Goal: Task Accomplishment & Management: Manage account settings

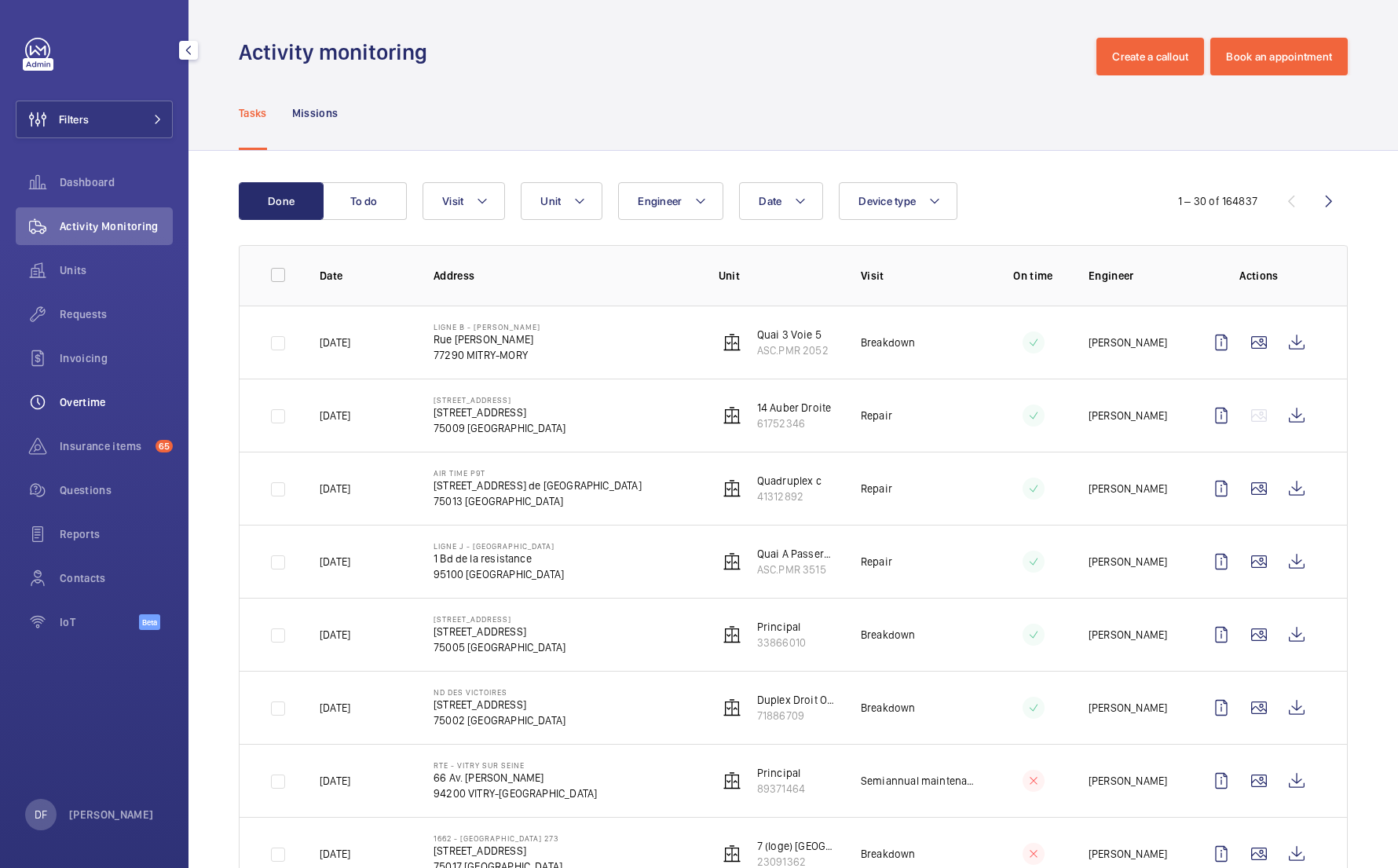
click at [114, 410] on div "Overtime" at bounding box center [94, 402] width 158 height 38
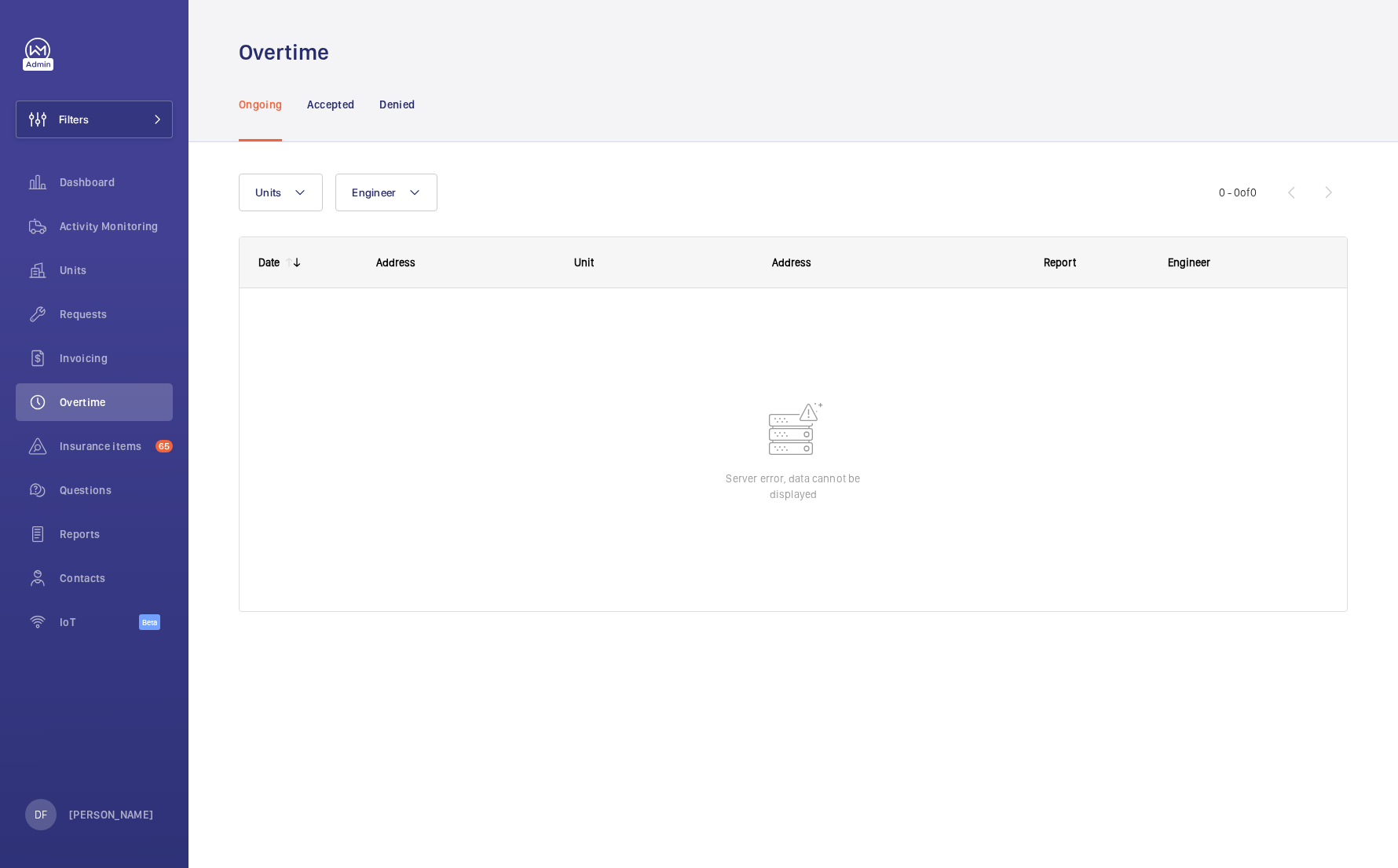
click at [339, 150] on div "Units Engineer More filters Reset all filters 0 - 0 of 0 Date Address Unit to" at bounding box center [793, 399] width 1109 height 501
click at [341, 117] on div "Accepted" at bounding box center [331, 103] width 48 height 74
click at [390, 111] on p "Denied" at bounding box center [397, 104] width 36 height 16
click at [267, 114] on div "Ongoing" at bounding box center [261, 103] width 44 height 74
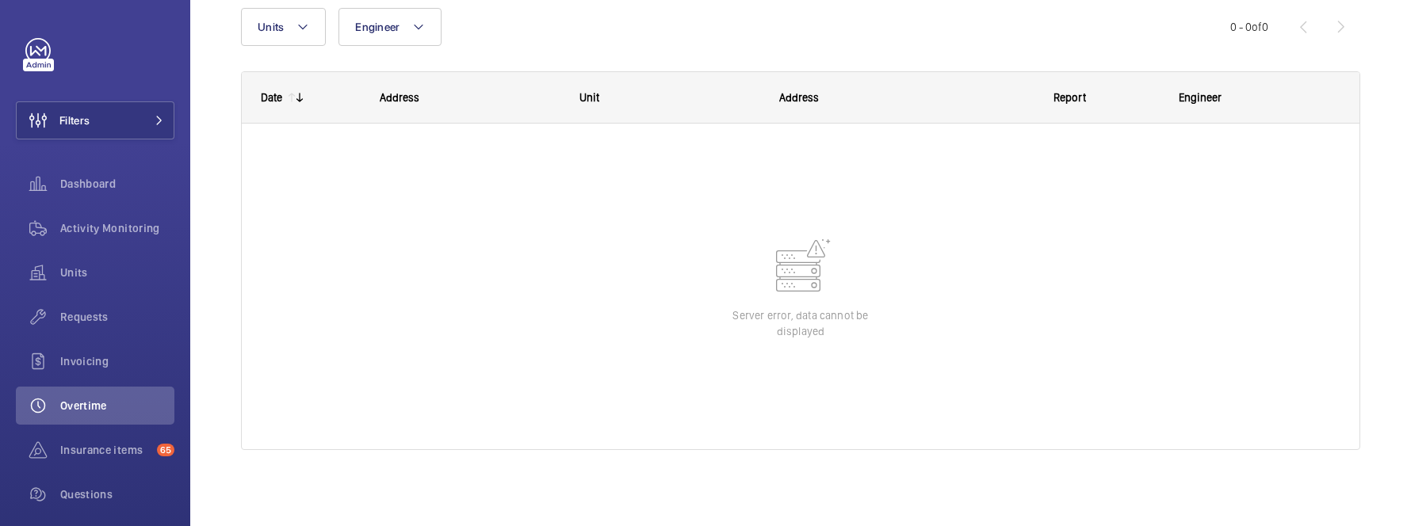
scroll to position [167, 0]
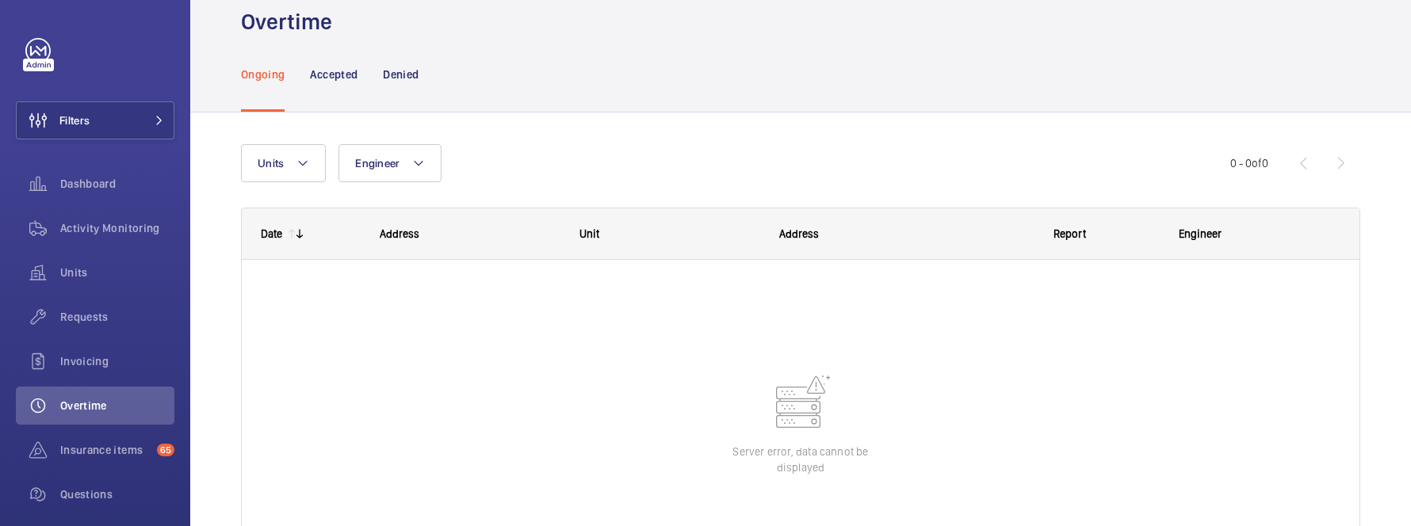
scroll to position [36, 0]
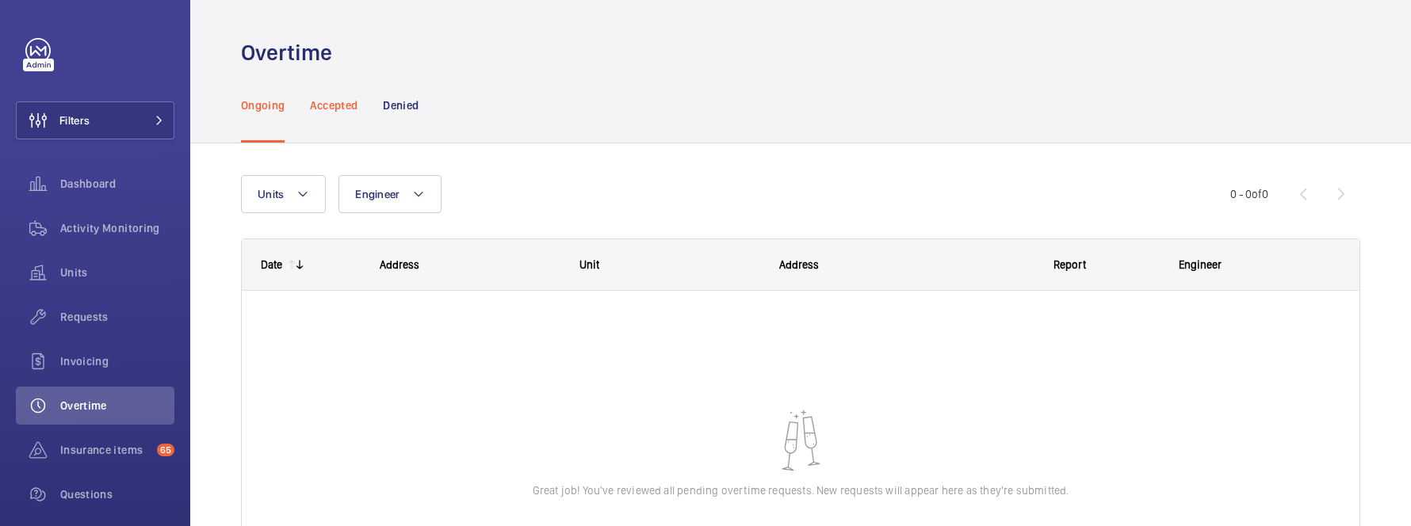
click at [346, 119] on div "Accepted" at bounding box center [334, 104] width 48 height 75
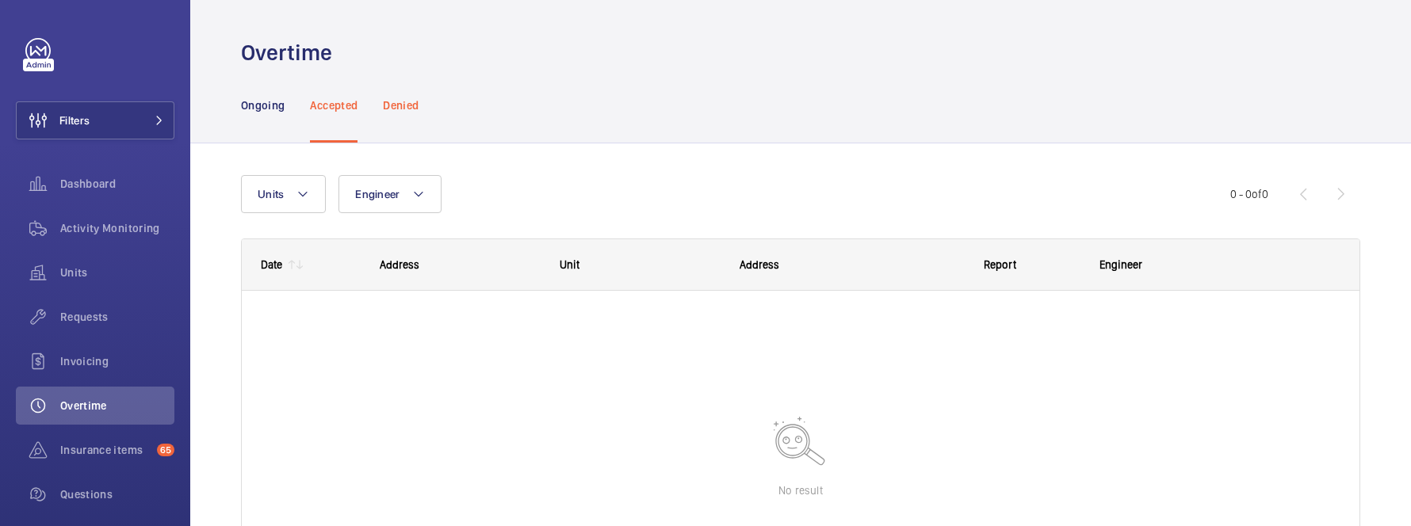
click at [384, 110] on p "Denied" at bounding box center [401, 105] width 36 height 16
click at [338, 110] on p "Accepted" at bounding box center [334, 105] width 48 height 16
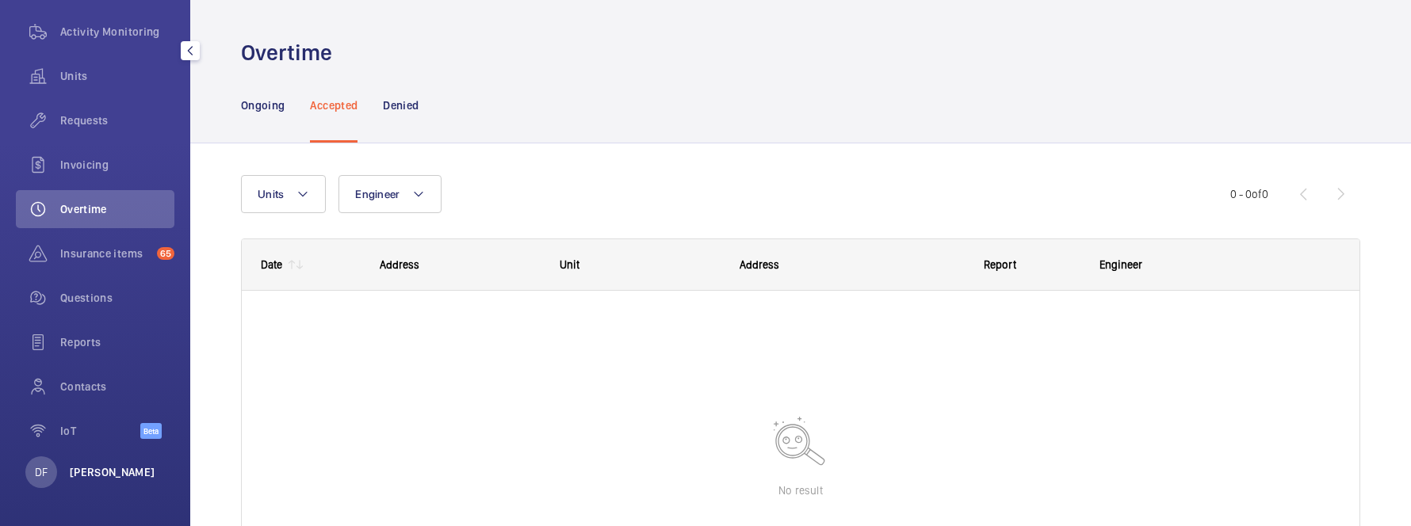
click at [120, 476] on p "[PERSON_NAME]" at bounding box center [113, 472] width 86 height 16
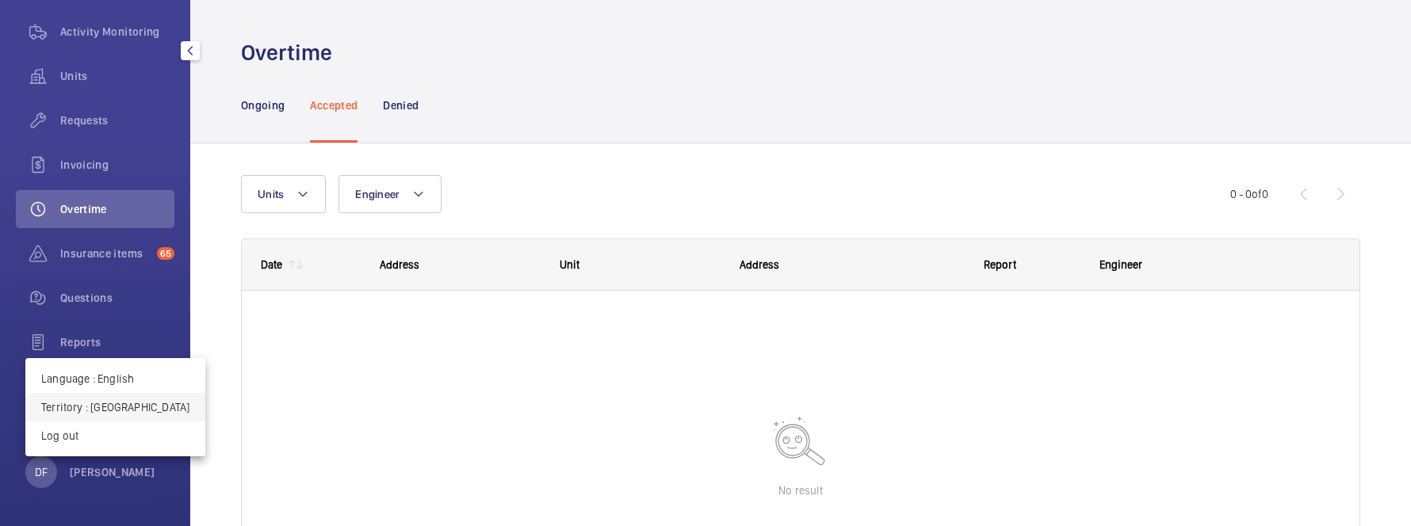
click at [130, 404] on p "Territory : France" at bounding box center [115, 407] width 148 height 16
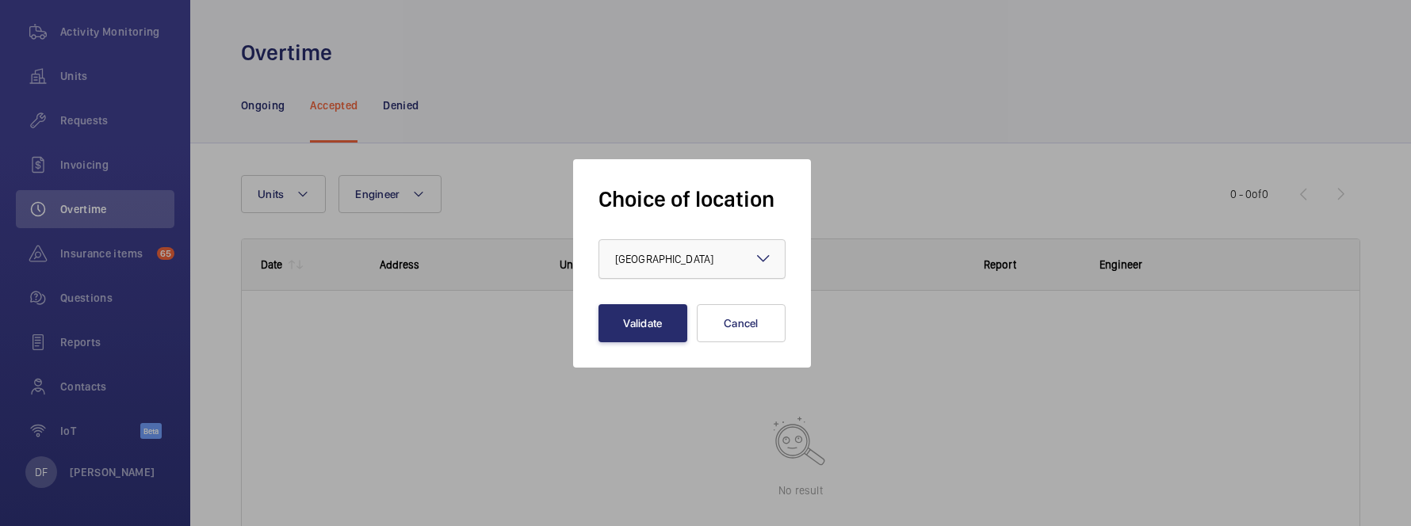
click at [672, 264] on div "× France" at bounding box center [684, 259] width 138 height 16
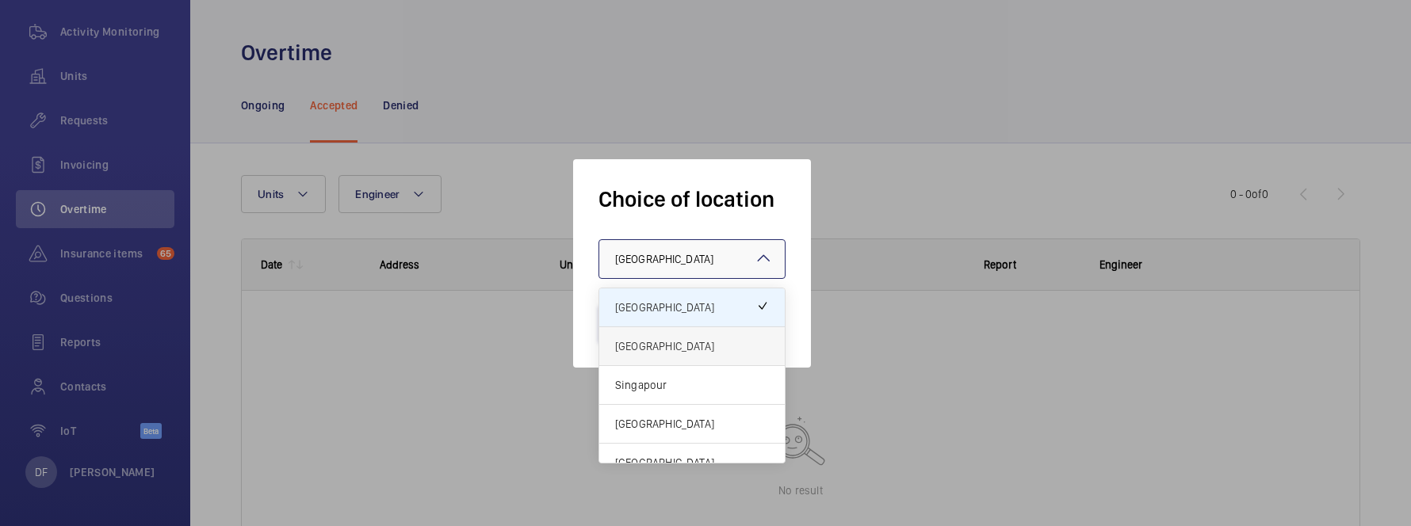
click at [650, 332] on div "[GEOGRAPHIC_DATA]" at bounding box center [691, 346] width 185 height 39
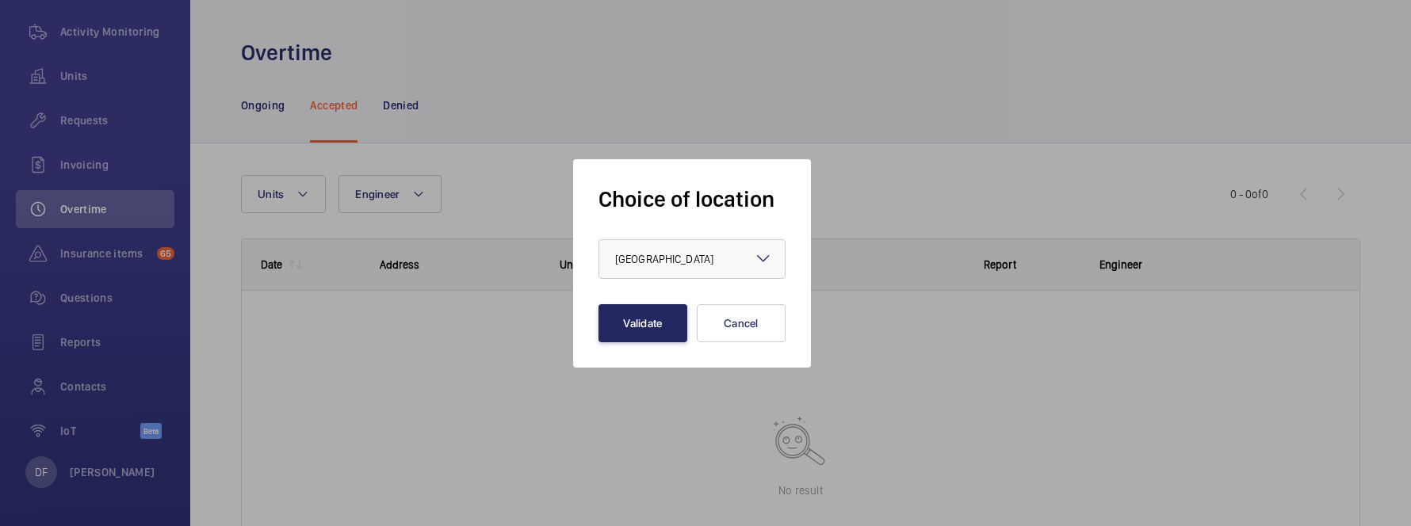
click at [650, 332] on button "Validate" at bounding box center [642, 323] width 89 height 38
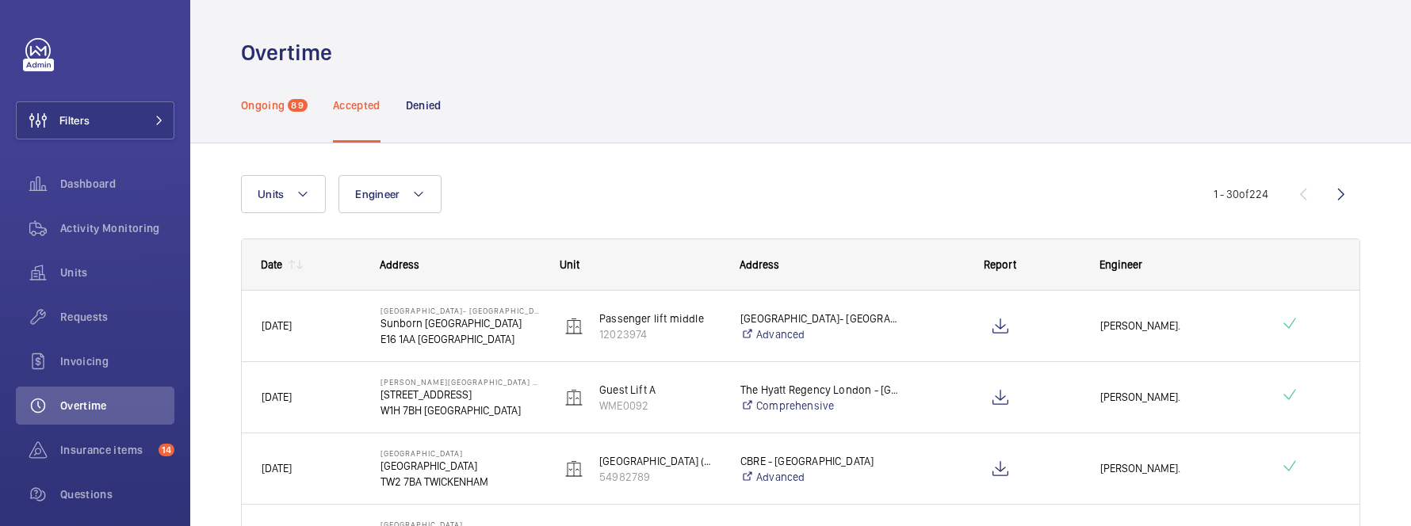
click at [280, 113] on div "Ongoing 89" at bounding box center [274, 104] width 67 height 75
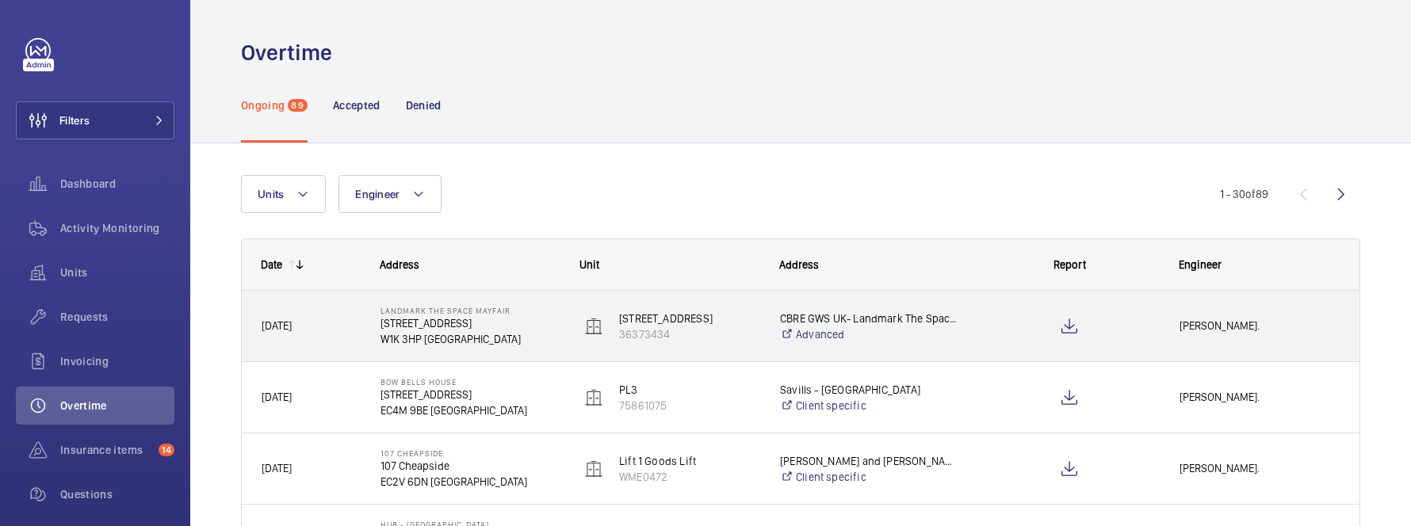
click at [572, 306] on div "49 Grosvenor Street 36373434" at bounding box center [660, 326] width 198 height 71
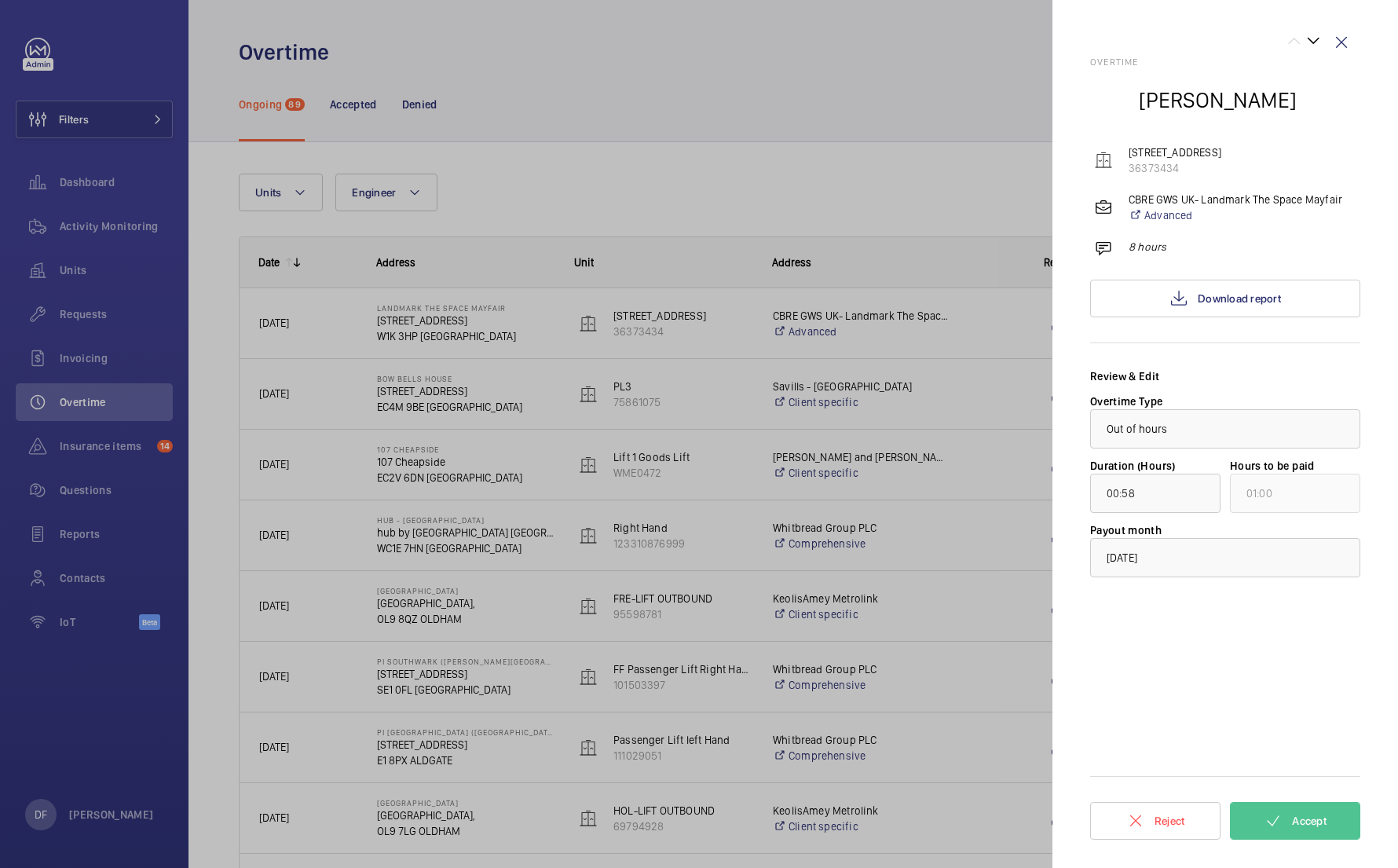
click at [457, 294] on div at bounding box center [699, 434] width 1398 height 868
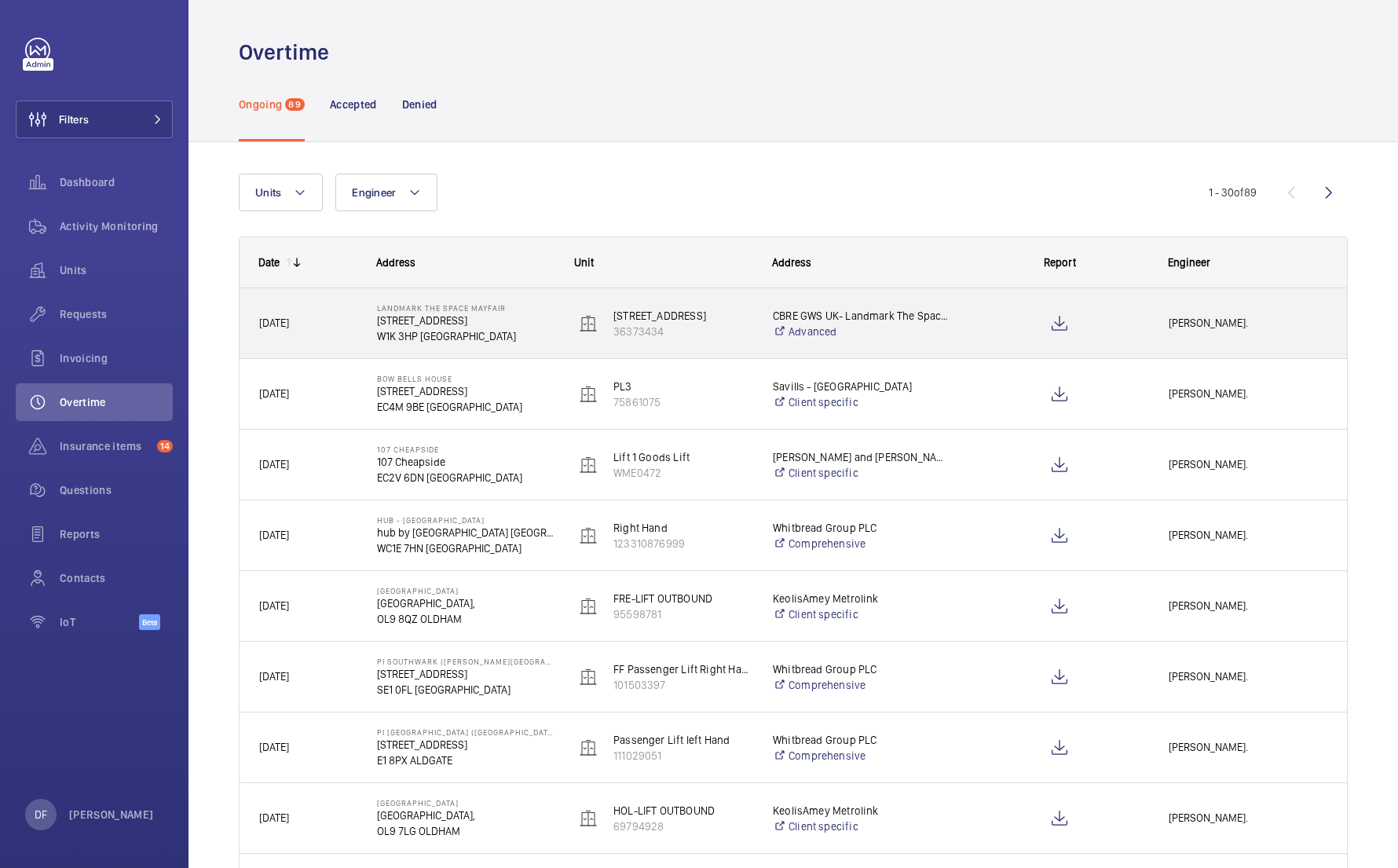
click at [337, 312] on div "[DATE]" at bounding box center [298, 323] width 116 height 50
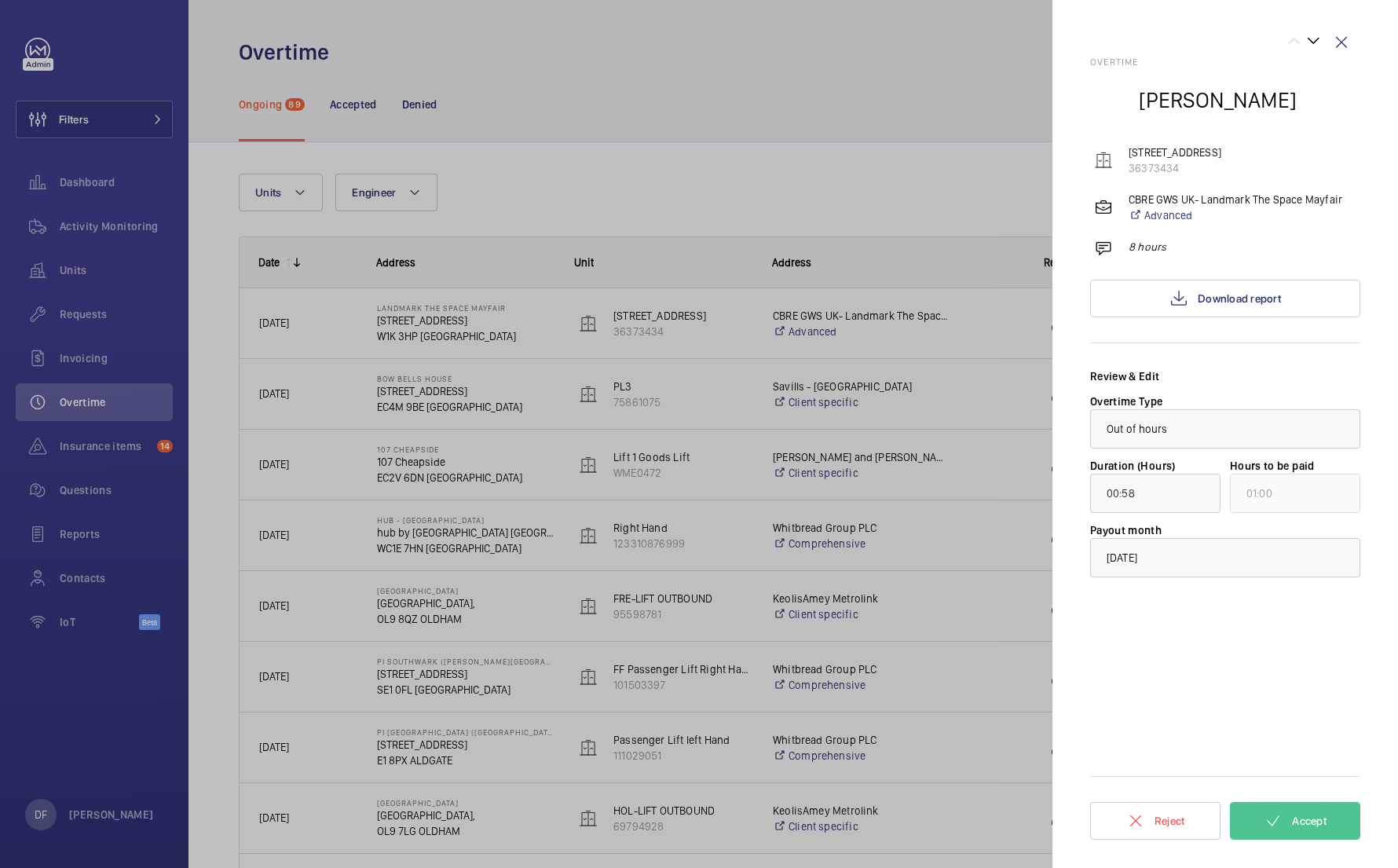
click at [875, 209] on div at bounding box center [699, 434] width 1398 height 868
